Goal: Task Accomplishment & Management: Manage account settings

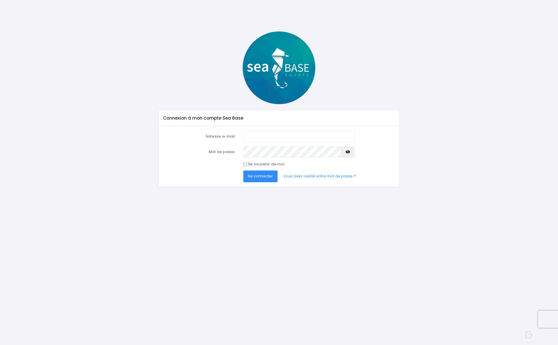
click at [281, 137] on input "Adresse e-mail" at bounding box center [298, 136] width 111 height 11
type input "pascand@wanadoo.fr"
click at [259, 179] on button "Se connecter" at bounding box center [260, 175] width 34 height 11
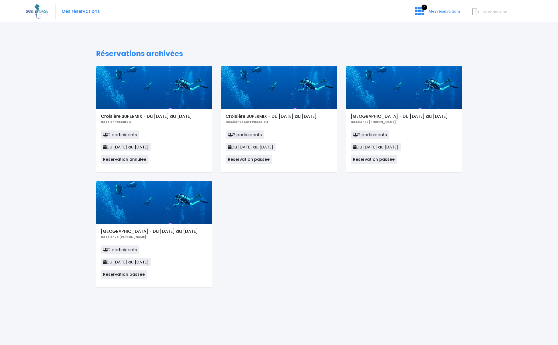
click at [44, 13] on img at bounding box center [37, 11] width 23 height 15
click at [35, 11] on img at bounding box center [37, 11] width 23 height 15
click at [36, 10] on img at bounding box center [37, 11] width 23 height 15
